Goal: Task Accomplishment & Management: Manage account settings

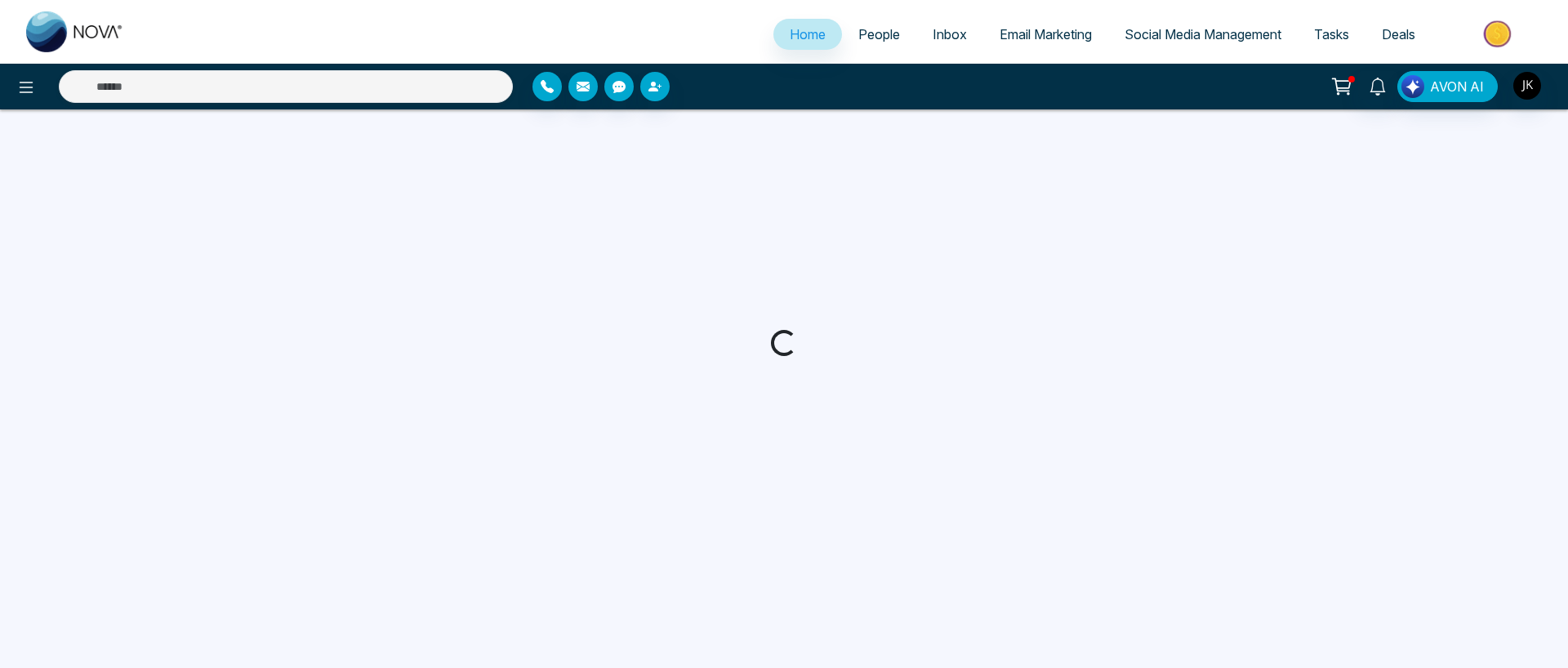
select select "*"
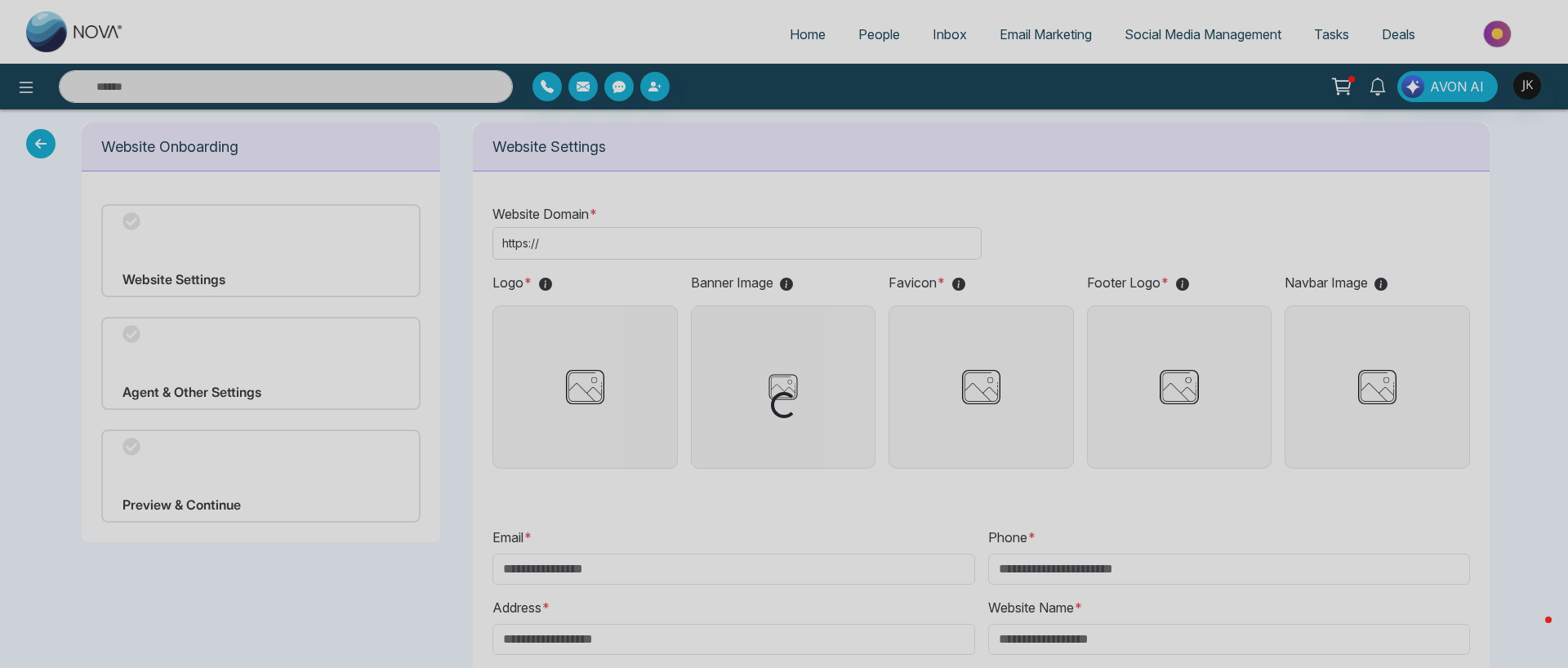
type input "**********"
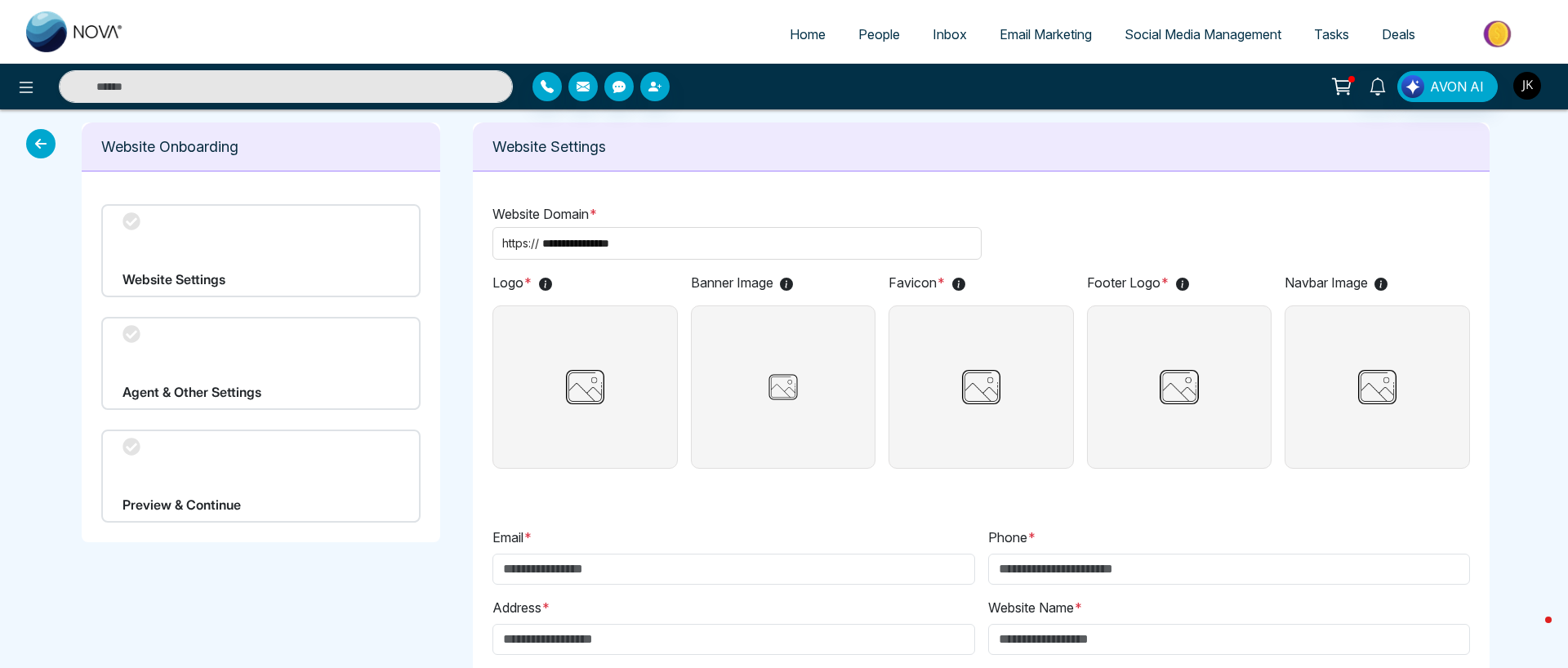
click at [1523, 94] on img "button" at bounding box center [1527, 86] width 28 height 28
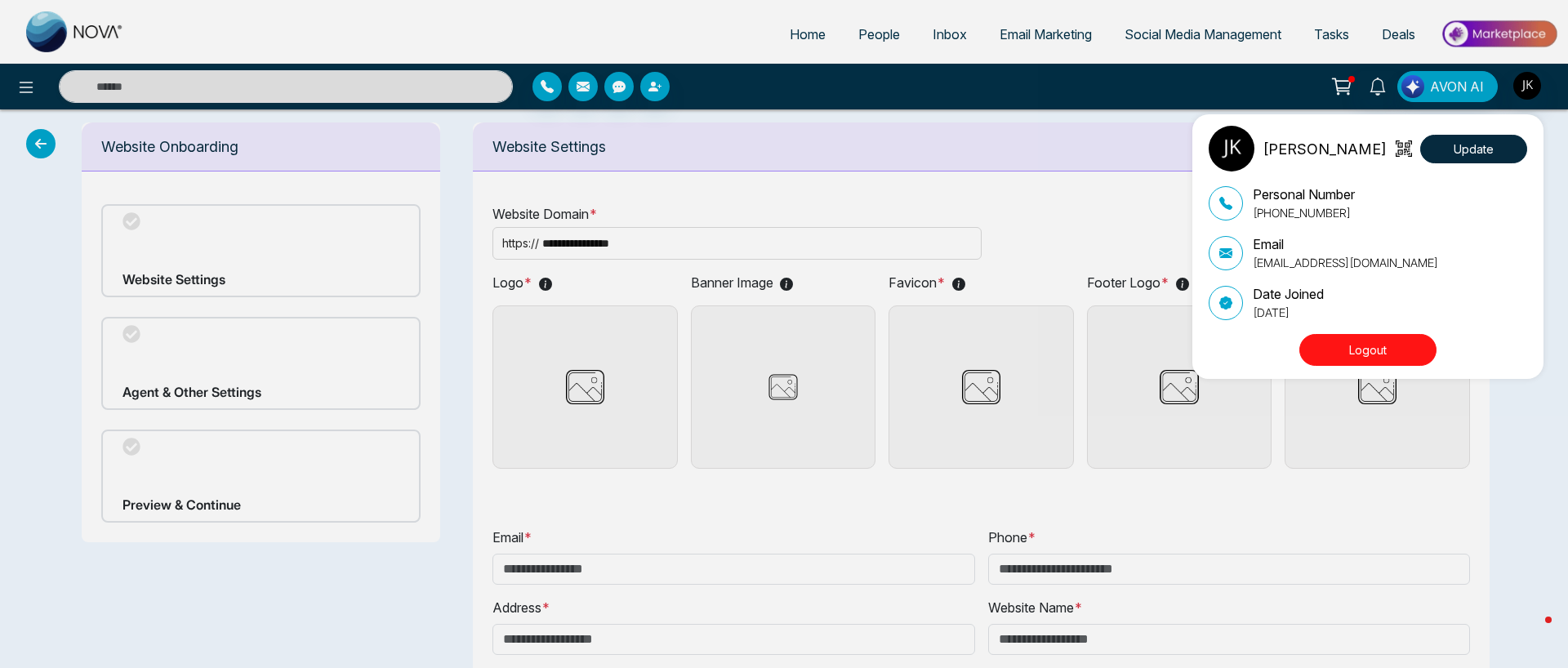
click at [1361, 349] on button "Logout" at bounding box center [1368, 350] width 137 height 32
